Goal: Task Accomplishment & Management: Use online tool/utility

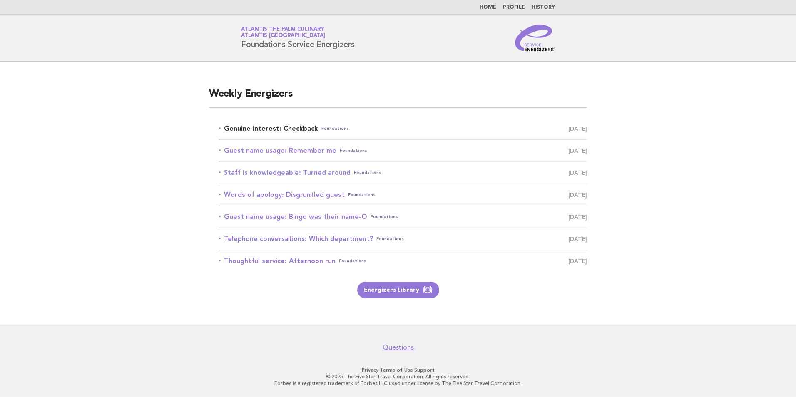
click at [266, 129] on link "Genuine interest: Checkback Foundations October 8" at bounding box center [403, 129] width 368 height 12
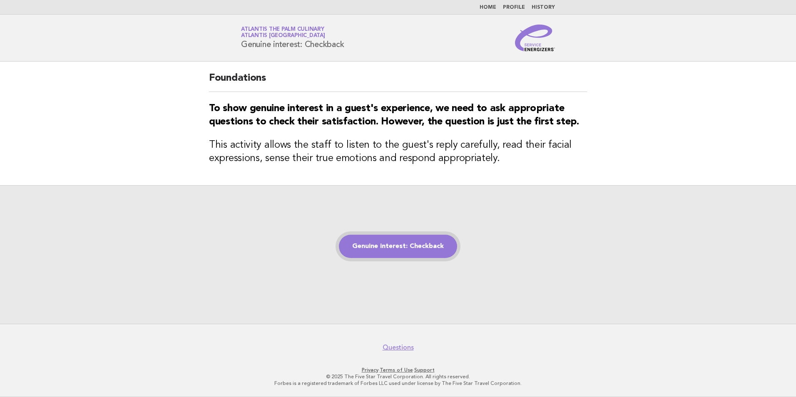
click at [409, 250] on link "Genuine interest: Checkback" at bounding box center [398, 246] width 118 height 23
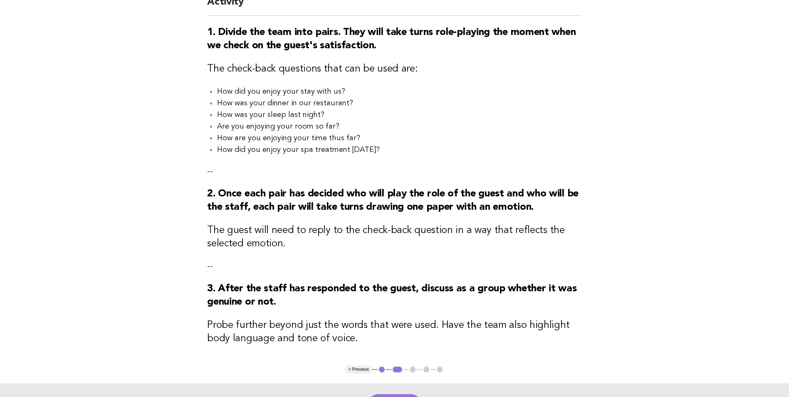
scroll to position [196, 0]
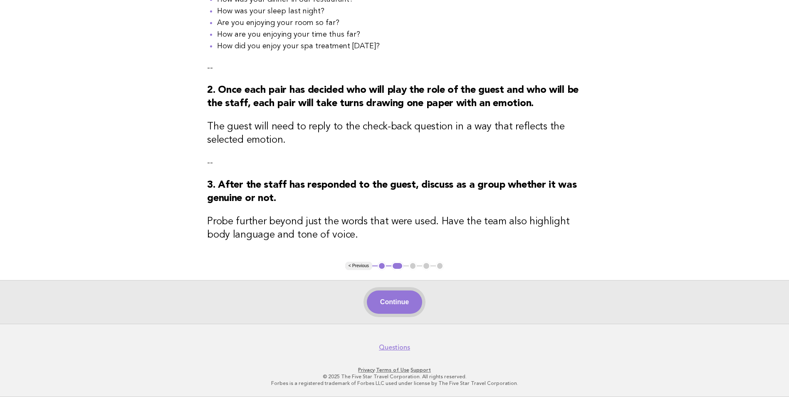
click at [399, 298] on button "Continue" at bounding box center [394, 301] width 55 height 23
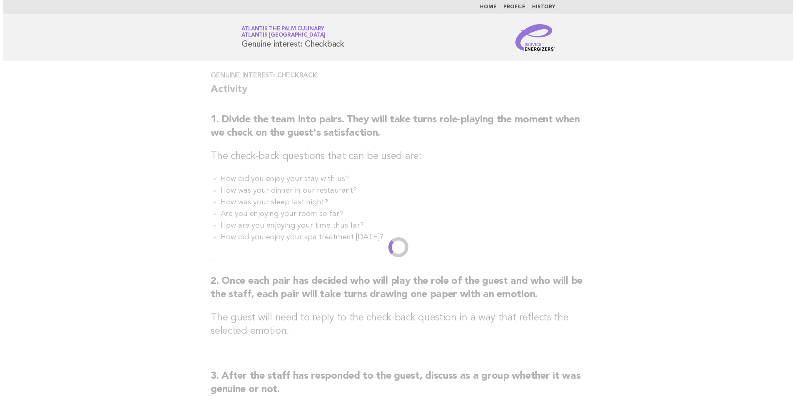
scroll to position [0, 0]
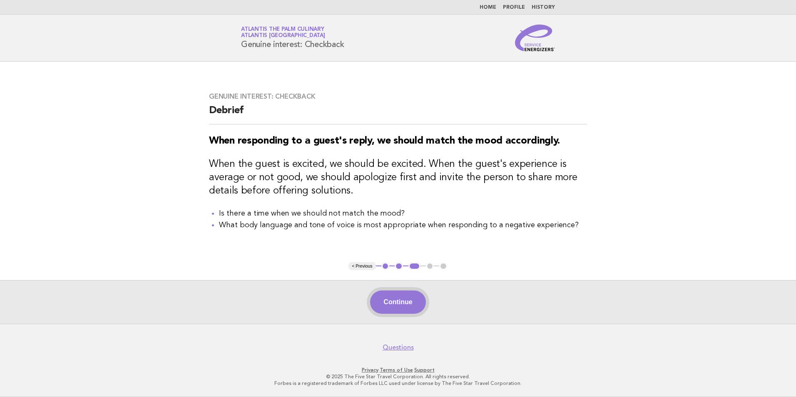
click at [404, 301] on button "Continue" at bounding box center [397, 301] width 55 height 23
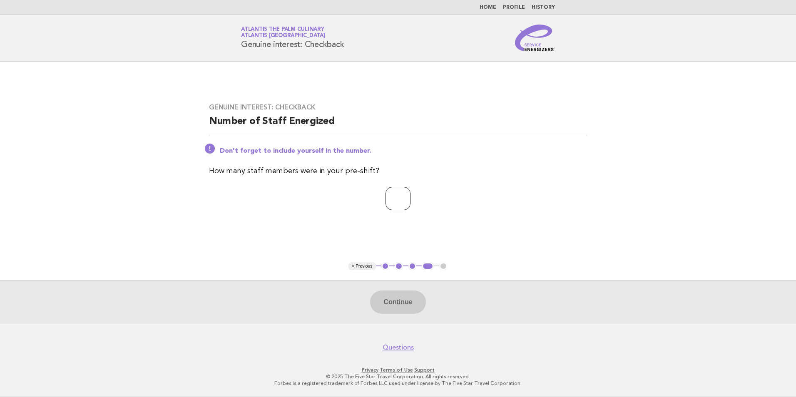
click at [410, 198] on input "*" at bounding box center [397, 198] width 25 height 23
type input "*"
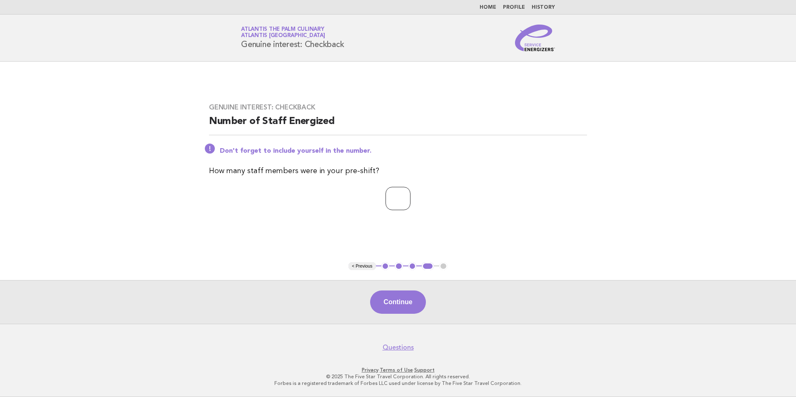
click at [410, 196] on input "*" at bounding box center [397, 198] width 25 height 23
click at [392, 303] on button "Continue" at bounding box center [397, 301] width 55 height 23
